Goal: Task Accomplishment & Management: Complete application form

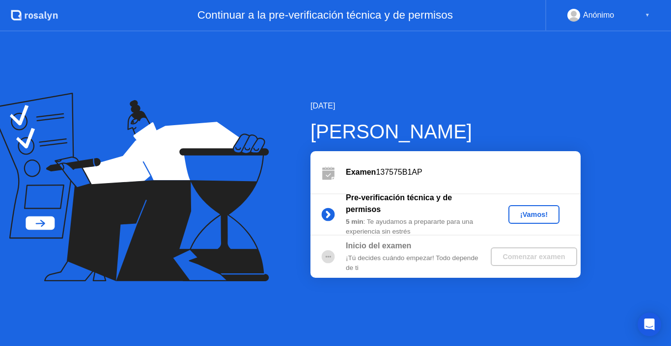
click at [539, 208] on button "¡Vamos!" at bounding box center [533, 214] width 51 height 19
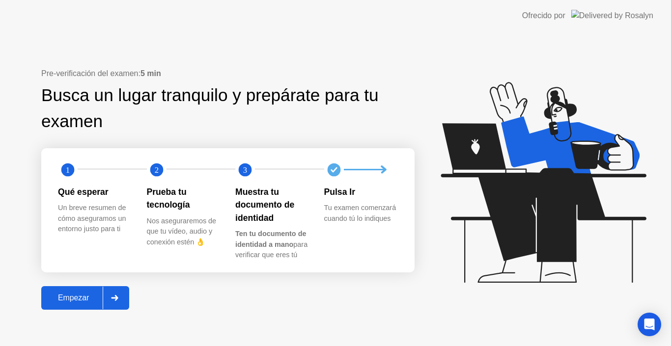
click at [69, 299] on div "Empezar" at bounding box center [73, 298] width 58 height 9
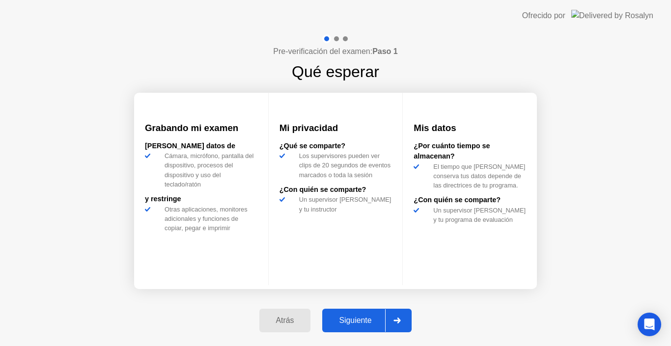
click at [362, 322] on div "Siguiente" at bounding box center [355, 320] width 60 height 9
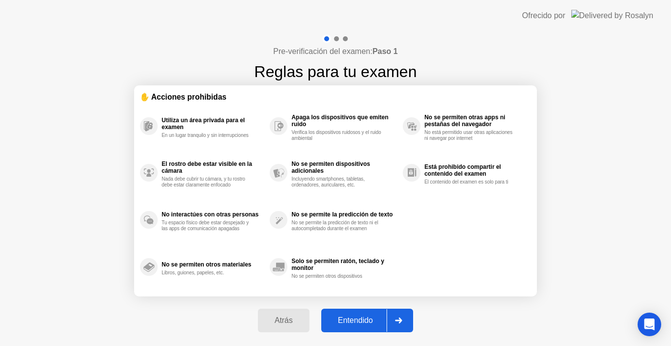
click at [362, 322] on div "Entendido" at bounding box center [355, 320] width 62 height 9
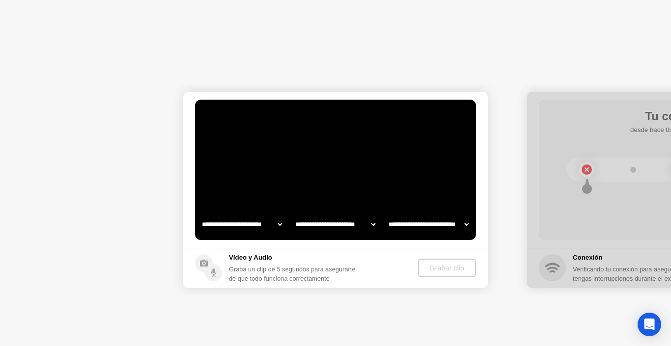
select select "**********"
select select "*******"
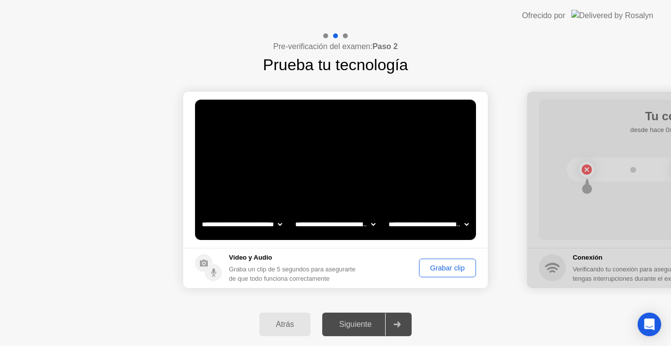
click at [291, 321] on div "Atrás" at bounding box center [285, 324] width 46 height 9
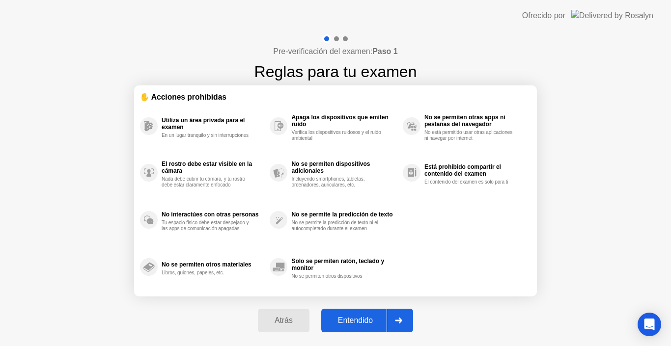
click at [343, 324] on div "Entendido" at bounding box center [355, 320] width 62 height 9
select select "**********"
select select "*******"
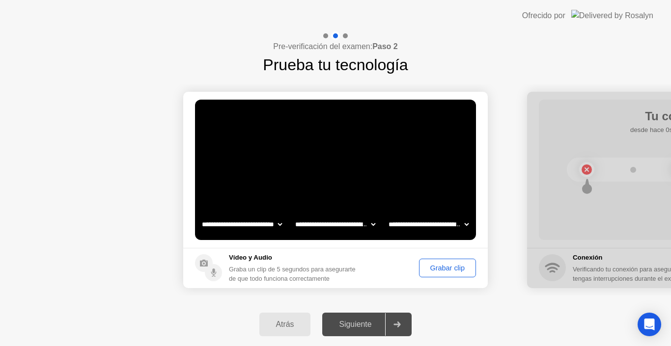
click at [450, 269] on div "Grabar clip" at bounding box center [447, 268] width 50 height 8
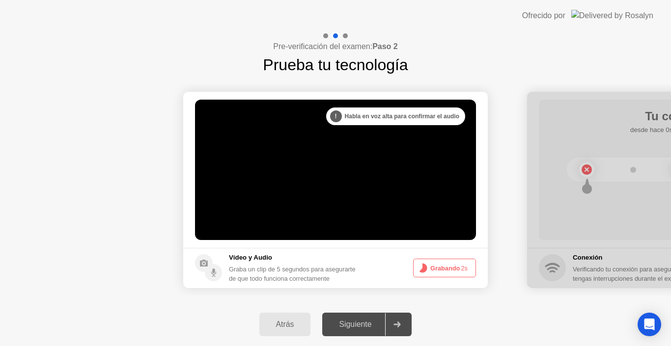
click at [454, 261] on button "Grabando 2s" at bounding box center [444, 268] width 63 height 19
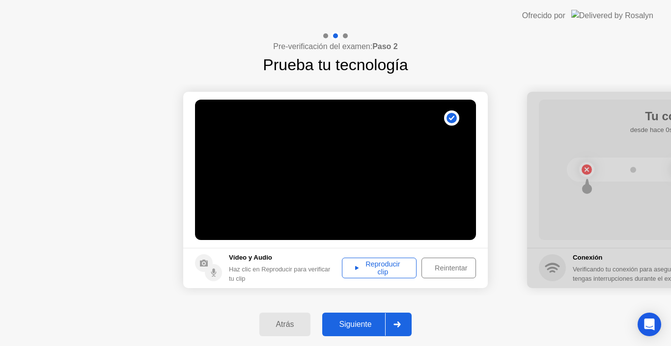
click at [392, 267] on div "Reproducir clip" at bounding box center [379, 268] width 68 height 16
click at [372, 323] on div "Siguiente" at bounding box center [355, 324] width 60 height 9
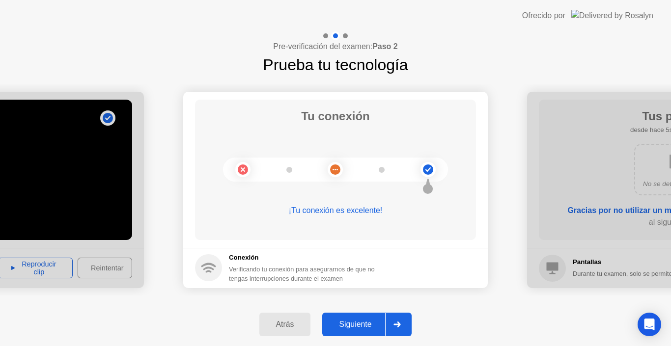
click at [367, 321] on div "Siguiente" at bounding box center [355, 324] width 60 height 9
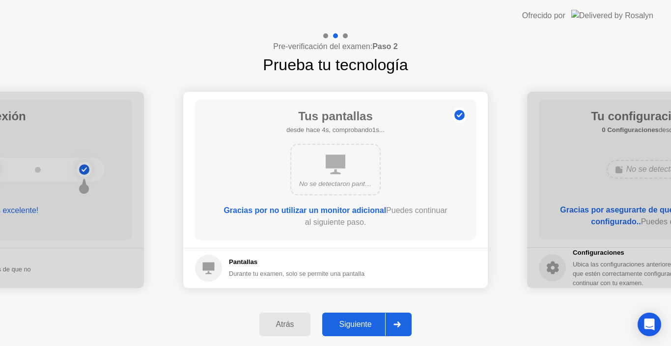
click at [367, 321] on div "Siguiente" at bounding box center [355, 324] width 60 height 9
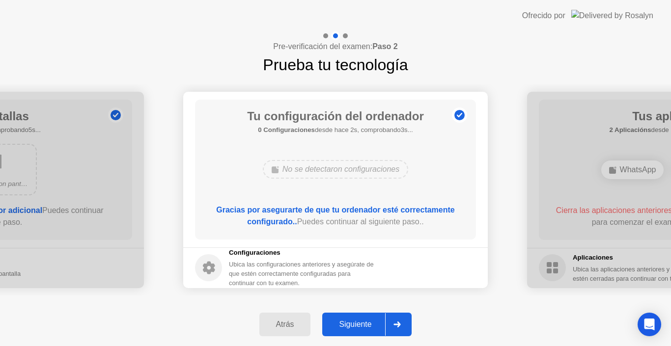
click at [367, 321] on div "Siguiente" at bounding box center [355, 324] width 60 height 9
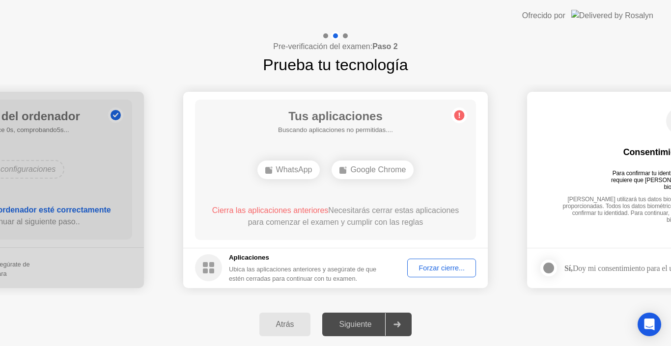
click at [444, 265] on div "Forzar cierre..." at bounding box center [442, 268] width 62 height 8
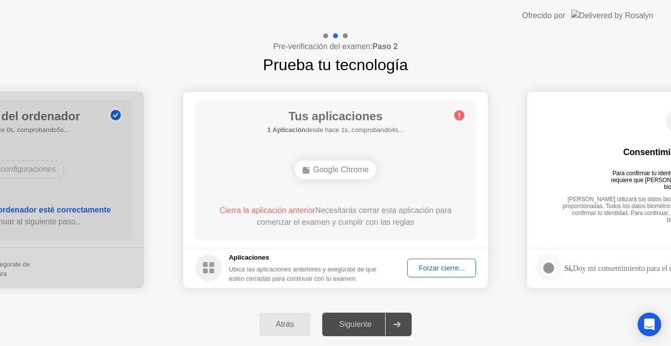
click at [435, 272] on div "Forzar cierre..." at bounding box center [442, 268] width 62 height 8
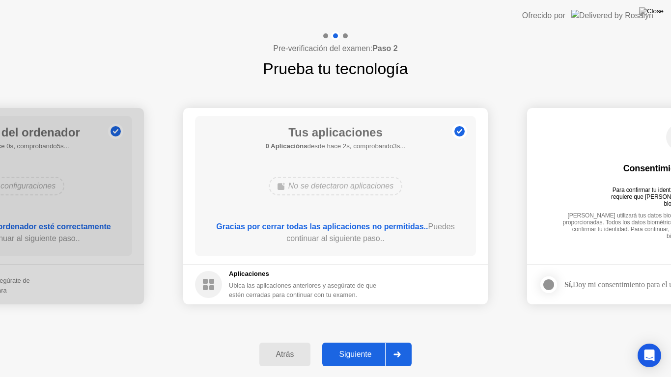
click at [352, 346] on div "Siguiente" at bounding box center [355, 354] width 60 height 9
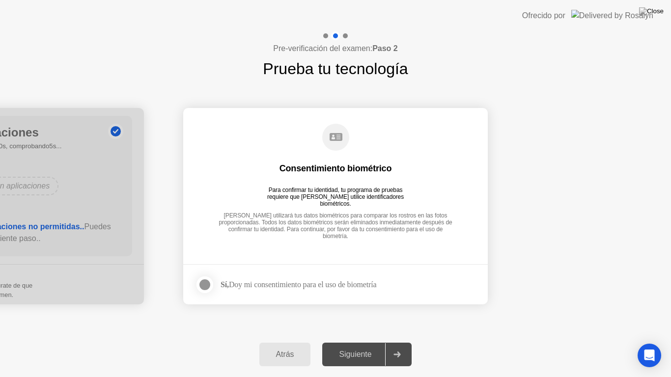
click at [204, 284] on div at bounding box center [205, 285] width 12 height 12
click at [357, 346] on div "Siguiente" at bounding box center [355, 354] width 60 height 9
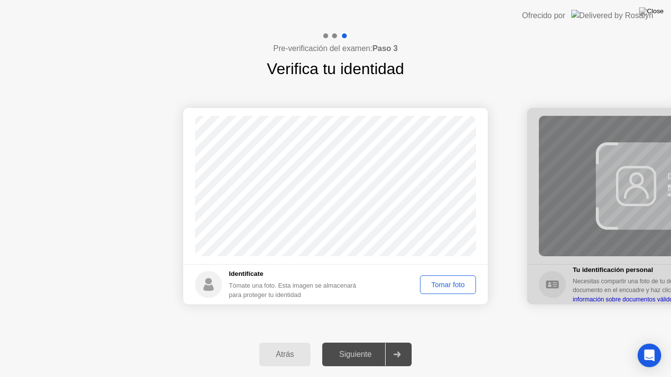
click at [456, 292] on button "Tomar foto" at bounding box center [448, 285] width 56 height 19
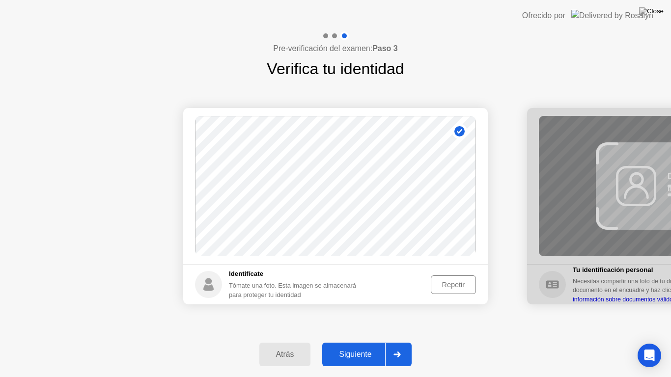
click at [446, 289] on div "Repetir" at bounding box center [453, 285] width 38 height 8
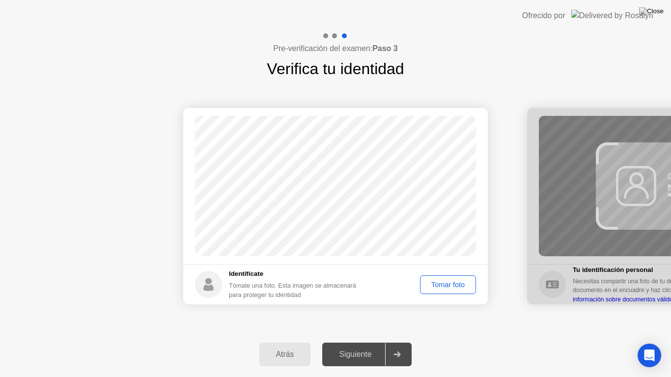
click at [442, 288] on div "Tomar foto" at bounding box center [447, 285] width 49 height 8
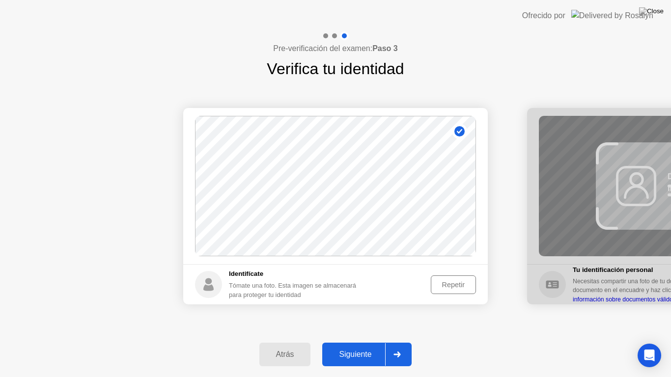
click at [363, 346] on div "Siguiente" at bounding box center [355, 354] width 60 height 9
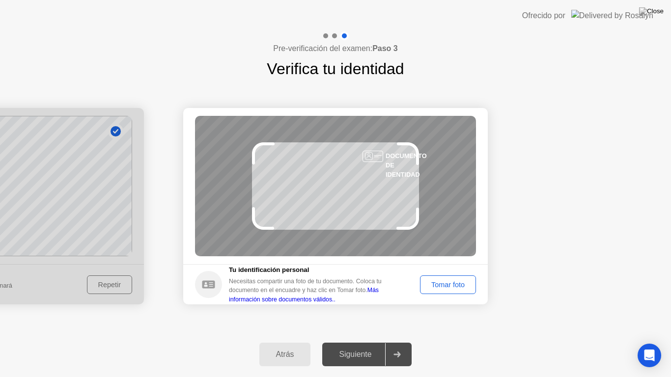
click at [447, 287] on div "Tomar foto" at bounding box center [447, 285] width 49 height 8
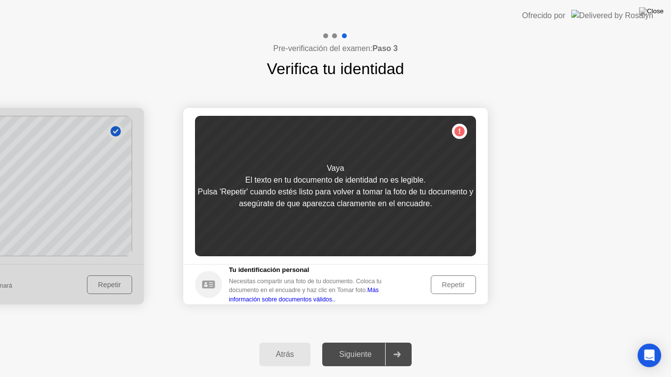
click at [454, 284] on div "Repetir" at bounding box center [453, 285] width 38 height 8
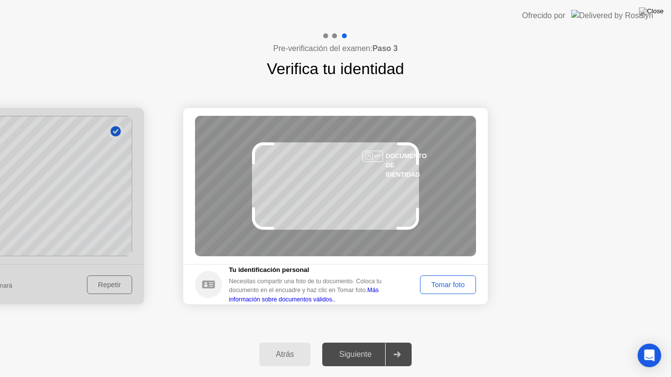
click at [454, 284] on div "Tomar foto" at bounding box center [447, 285] width 49 height 8
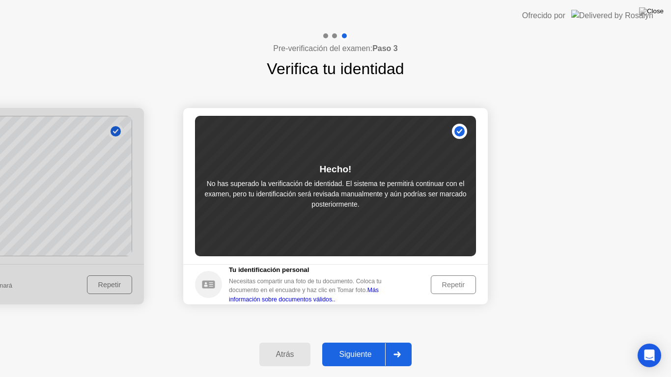
click at [351, 346] on div "Siguiente" at bounding box center [355, 354] width 60 height 9
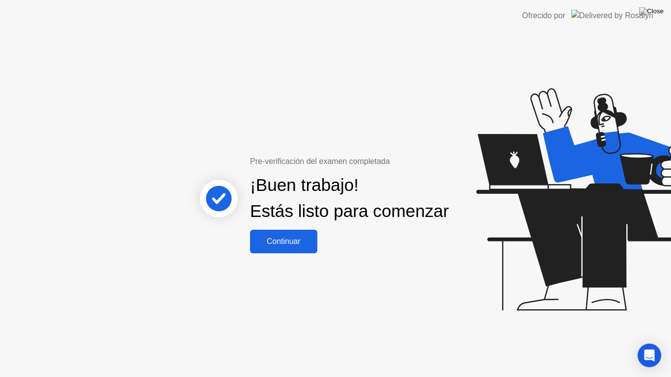
click at [297, 245] on div "Continuar" at bounding box center [283, 241] width 61 height 9
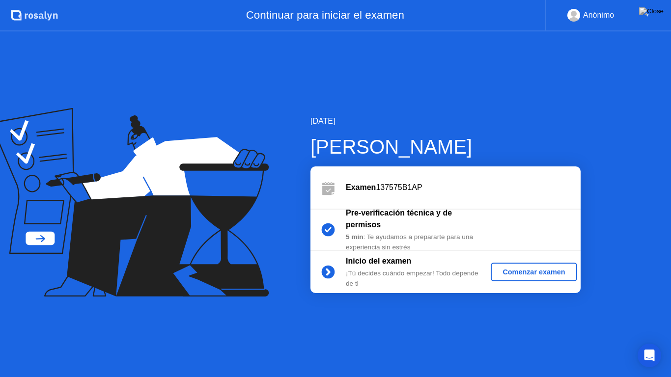
click at [523, 264] on button "Comenzar examen" at bounding box center [534, 272] width 86 height 19
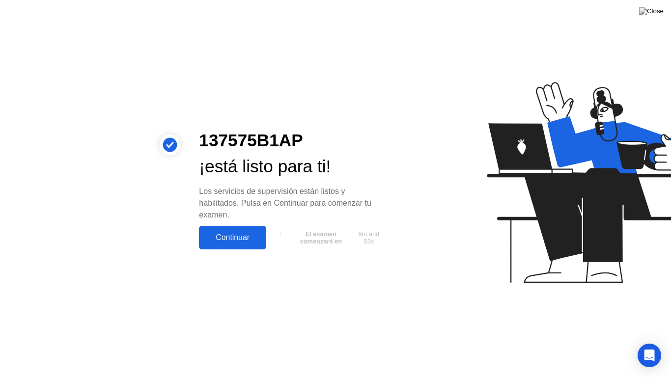
click at [241, 230] on button "Continuar" at bounding box center [232, 238] width 67 height 24
